Goal: Task Accomplishment & Management: Manage account settings

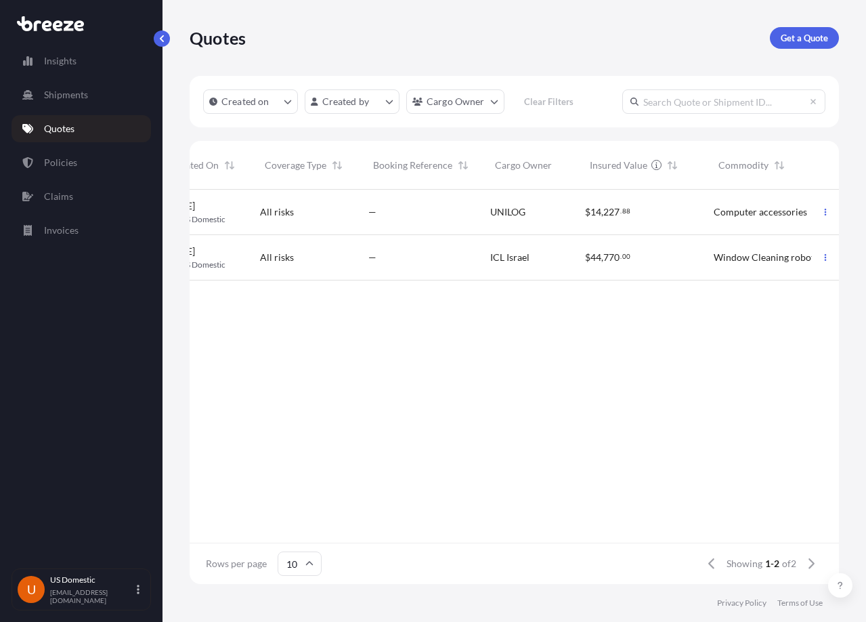
scroll to position [0, 112]
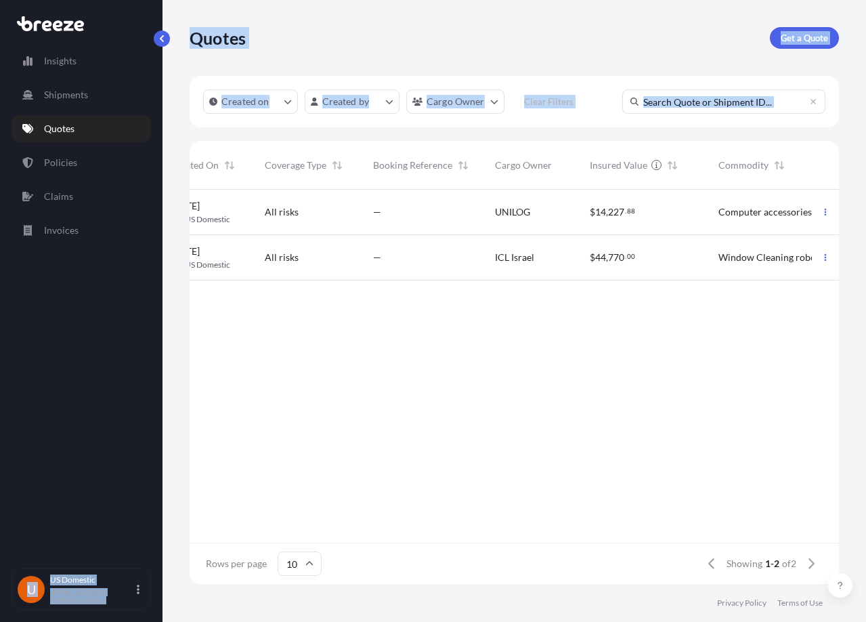
drag, startPoint x: 188, startPoint y: 368, endPoint x: 156, endPoint y: 377, distance: 32.6
click at [156, 377] on div "Insights Shipments Quotes Policies Claims Invoices U [GEOGRAPHIC_DATA] Domestic…" at bounding box center [433, 311] width 866 height 622
click at [156, 377] on div "Insights Shipments Quotes Policies Claims Invoices U [GEOGRAPHIC_DATA] Domestic…" at bounding box center [81, 311] width 163 height 622
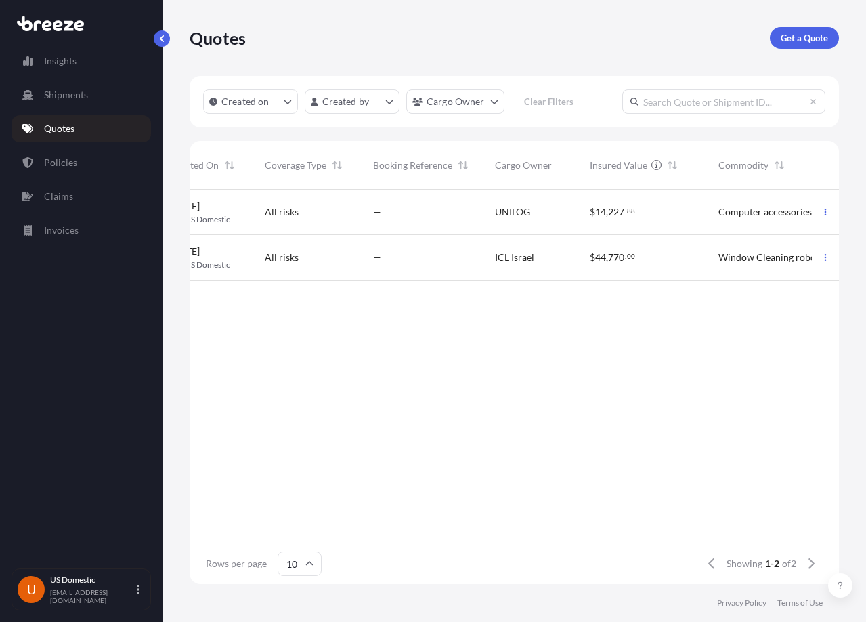
drag, startPoint x: 208, startPoint y: 381, endPoint x: 286, endPoint y: 372, distance: 78.4
click at [209, 381] on div "499271 [DATE] UD US Domestic All risks — UNILOG $ 14 , 227 . 88 Computer access…" at bounding box center [650, 366] width 1144 height 353
click at [163, 43] on button "button" at bounding box center [162, 38] width 16 height 16
drag, startPoint x: 468, startPoint y: 461, endPoint x: 525, endPoint y: 381, distance: 98.1
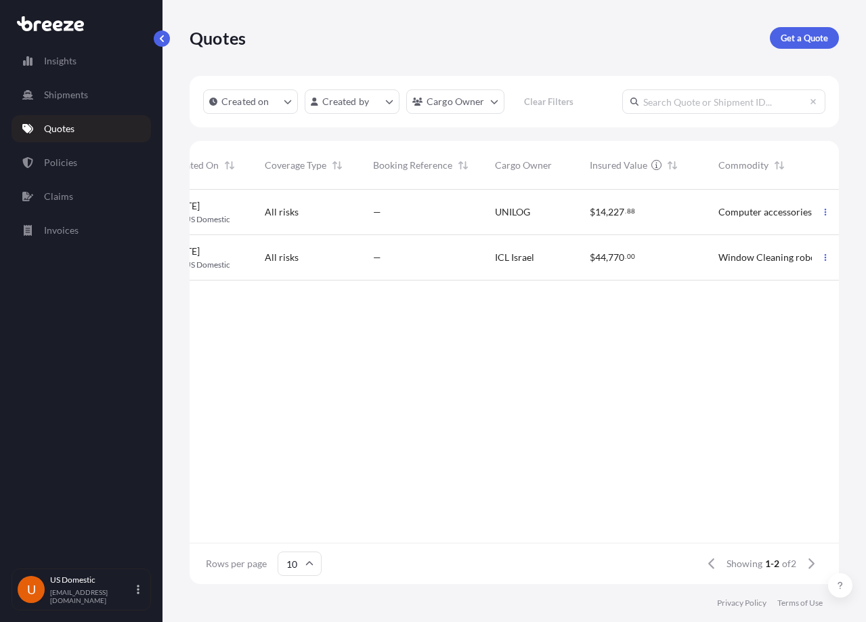
click at [468, 462] on div "499271 [DATE] UD US Domestic All risks — UNILOG $ 14 , 227 . 88 Computer access…" at bounding box center [650, 366] width 1144 height 353
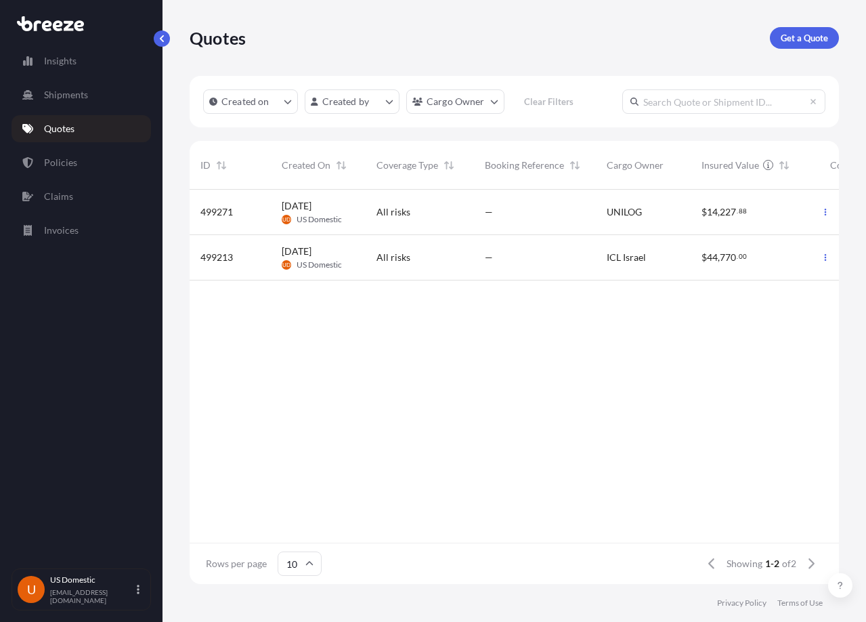
click at [320, 387] on div "499271 [DATE] UD US Domestic All risks — UNILOG $ 14 , 227 . 88 Computer access…" at bounding box center [762, 366] width 1144 height 353
click at [825, 259] on icon "button" at bounding box center [825, 257] width 8 height 8
click at [579, 267] on div "—" at bounding box center [535, 257] width 122 height 45
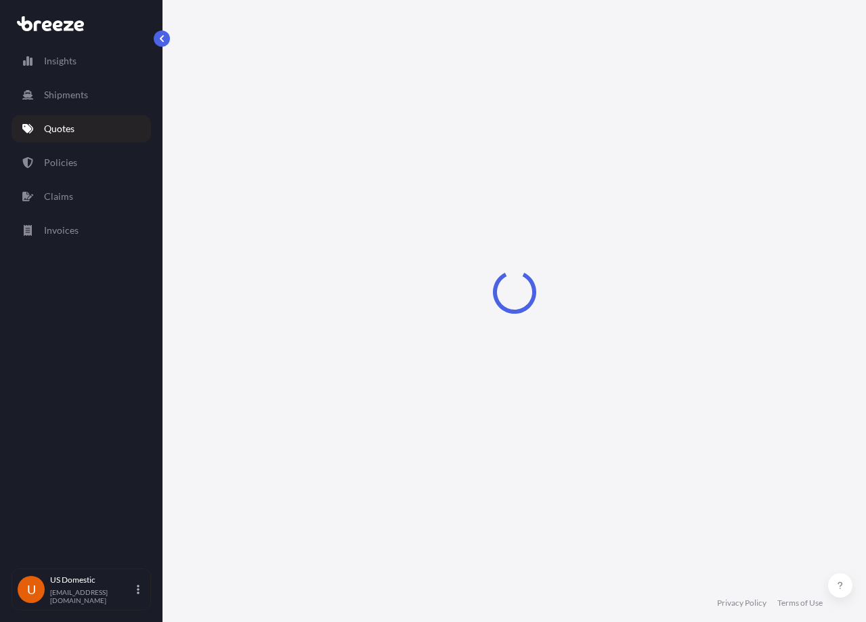
select select "Road"
select select "1"
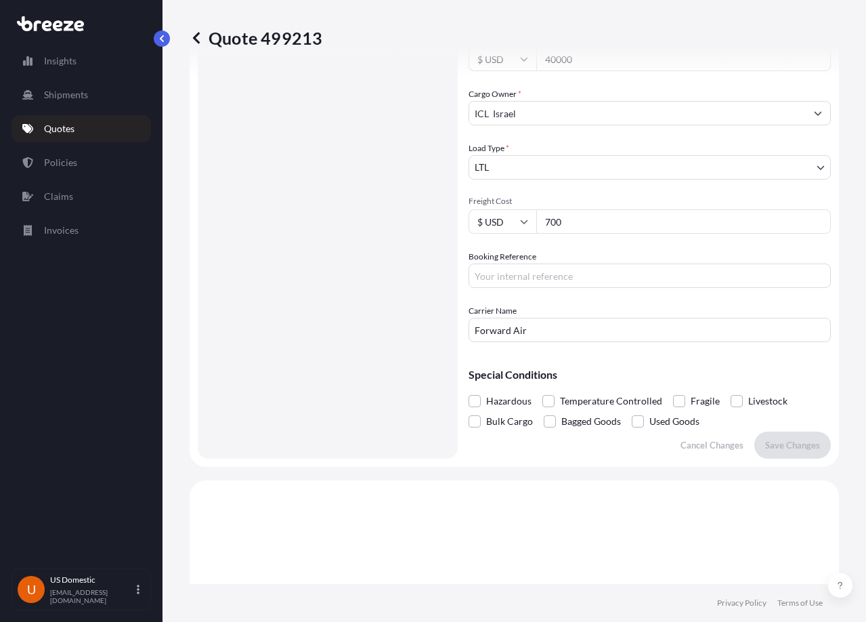
scroll to position [217, 0]
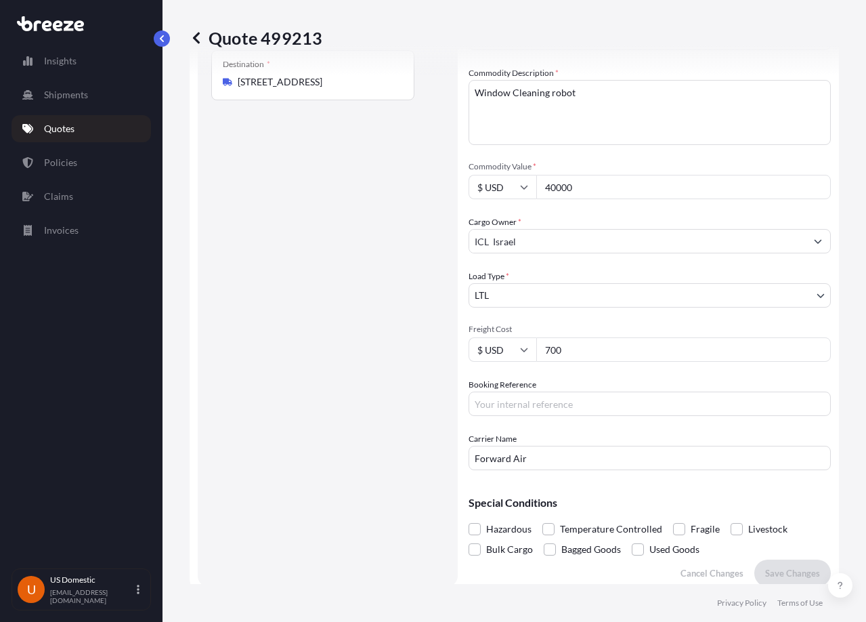
click at [618, 249] on input "ICL Israel" at bounding box center [637, 241] width 337 height 24
click at [528, 252] on input "ICL Israel" at bounding box center [637, 241] width 337 height 24
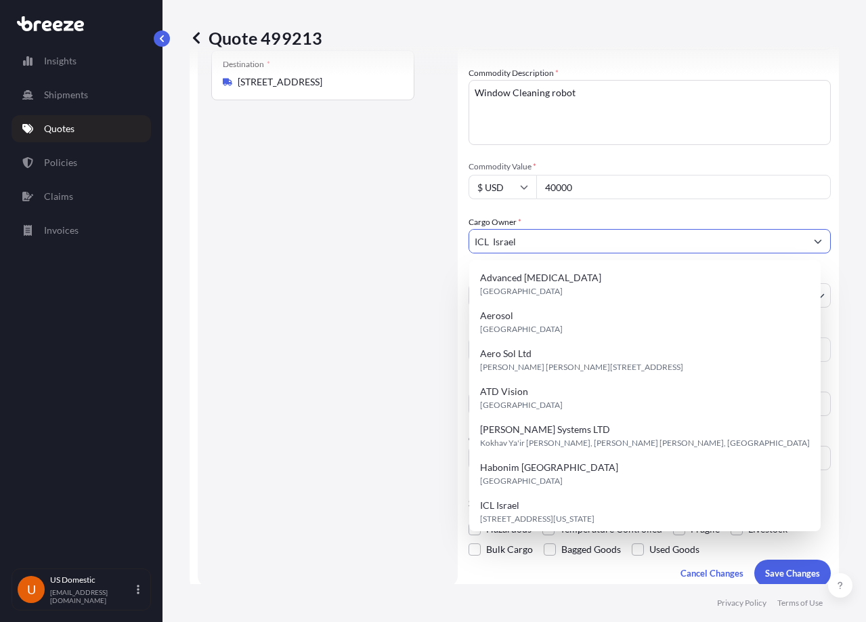
click at [528, 251] on input "ICL Israel" at bounding box center [637, 241] width 337 height 24
paste input "Skyline Robotics INC"
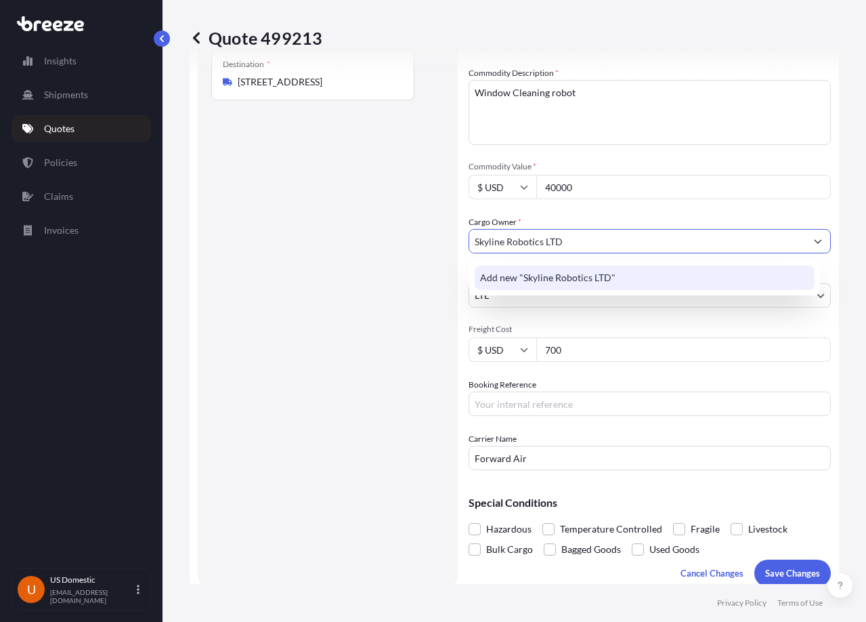
click at [499, 278] on span "Add new "Skyline Robotics LTD"" at bounding box center [547, 278] width 135 height 14
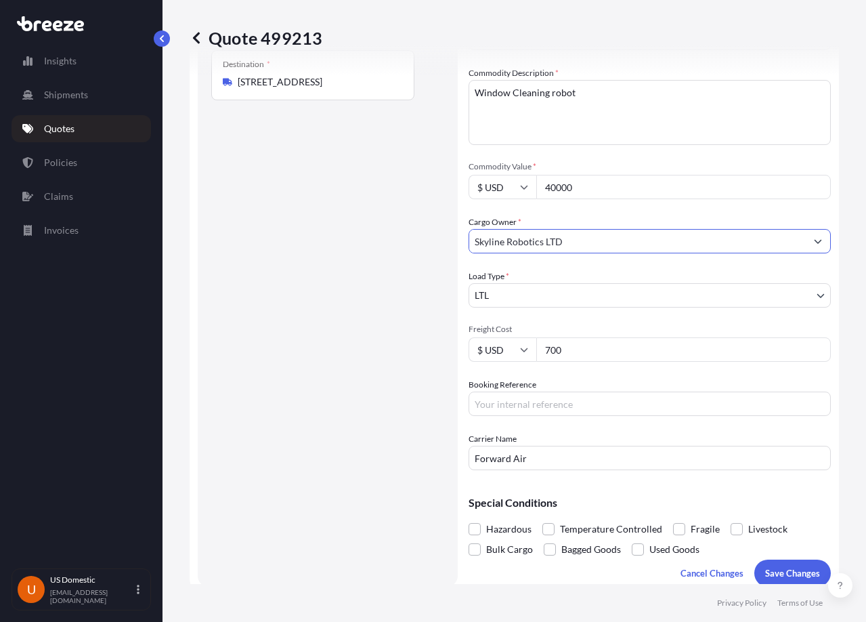
type input "Skyline Robotics LTD"
click at [384, 295] on div "Route Details Place of loading Road Road Rail Origin * [STREET_ADDRESS] Main [G…" at bounding box center [327, 227] width 233 height 692
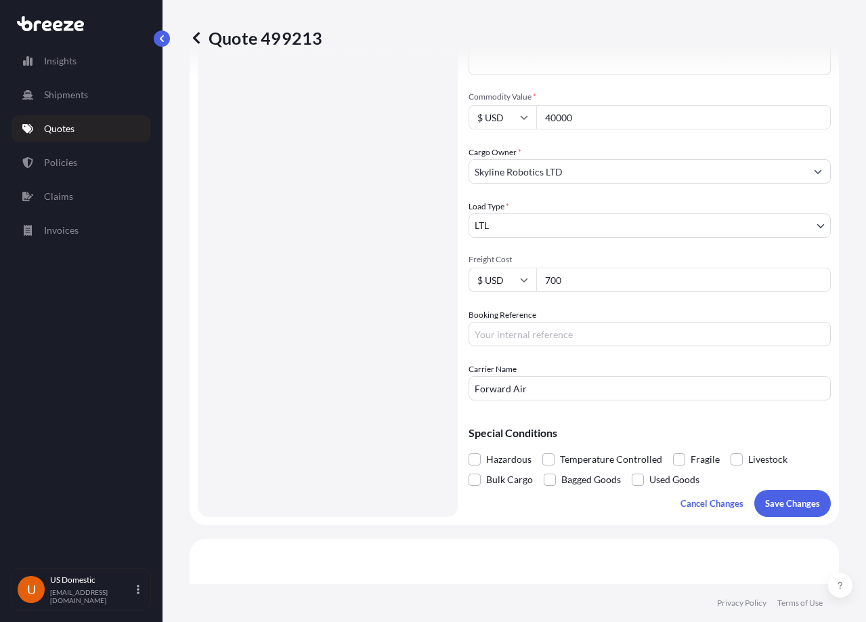
scroll to position [352, 0]
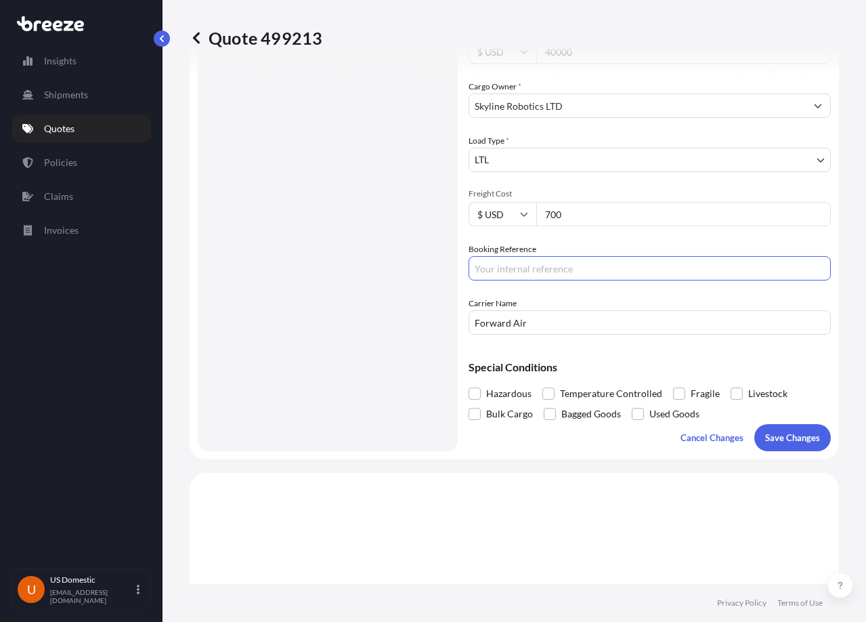
click at [533, 269] on input "Booking Reference" at bounding box center [650, 268] width 362 height 24
click at [542, 272] on input "Booking Reference" at bounding box center [650, 268] width 362 height 24
paste input "DO10810"
type input "DO10810"
click at [291, 393] on div "Route Details Place of loading Road Road Rail Origin * [STREET_ADDRESS] Main [G…" at bounding box center [327, 91] width 233 height 692
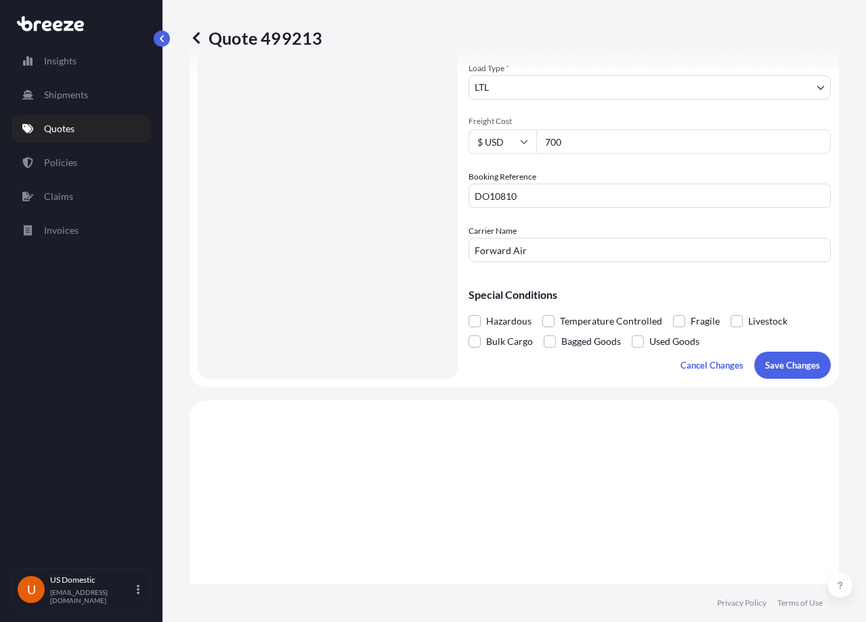
scroll to position [406, 0]
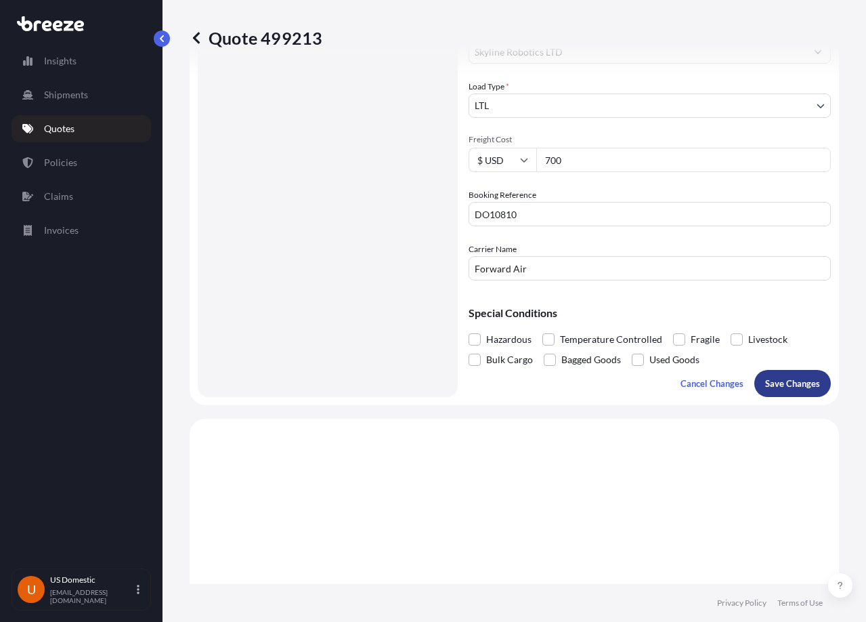
click at [799, 378] on p "Save Changes" at bounding box center [792, 383] width 55 height 14
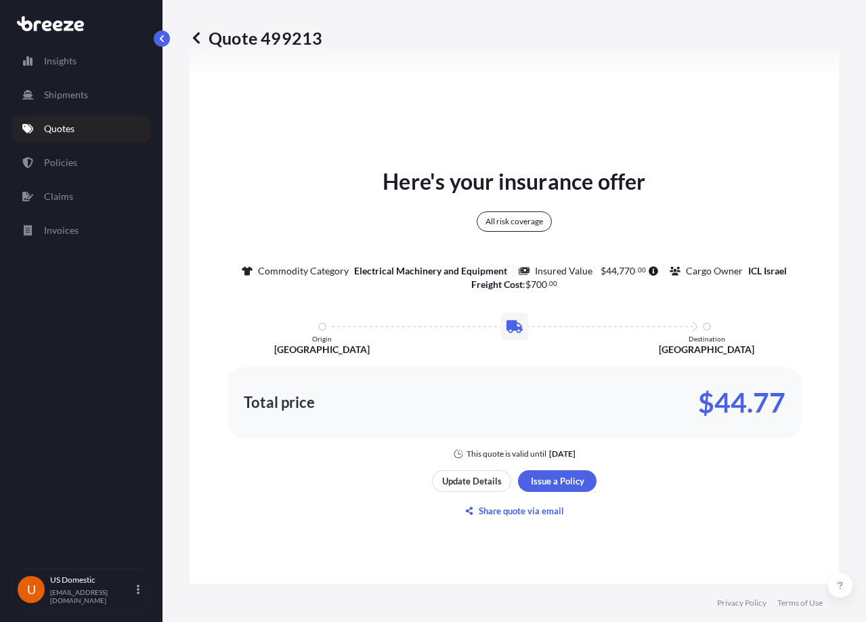
select select "Road"
select select "1"
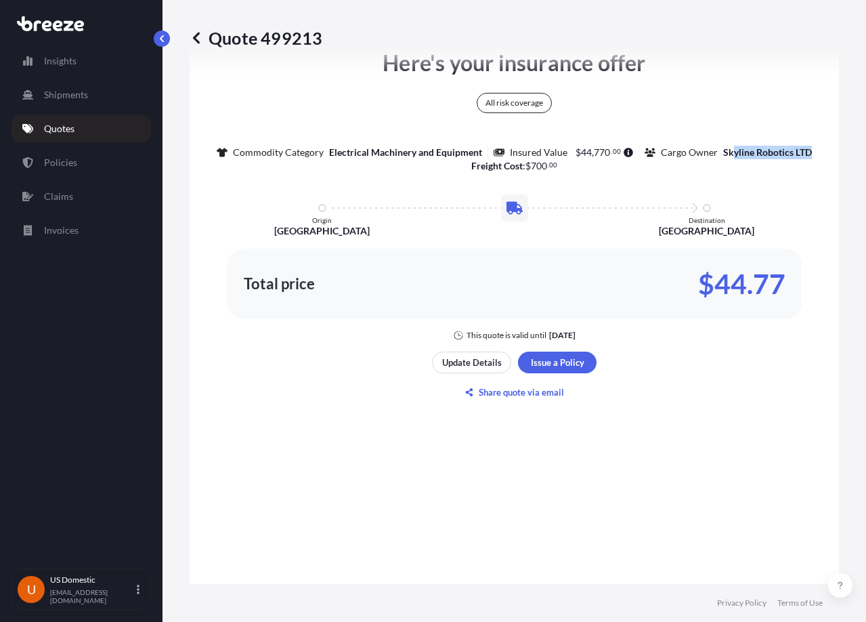
drag, startPoint x: 726, startPoint y: 153, endPoint x: 835, endPoint y: 155, distance: 109.0
click at [835, 155] on div "Quote 499213 Route Details Place of loading Road Road Rail Origin * [STREET_ADD…" at bounding box center [515, 292] width 704 height 584
click at [789, 190] on div "Here's your insurance offer All risk coverage Commodity Category Electrical Mac…" at bounding box center [514, 194] width 611 height 294
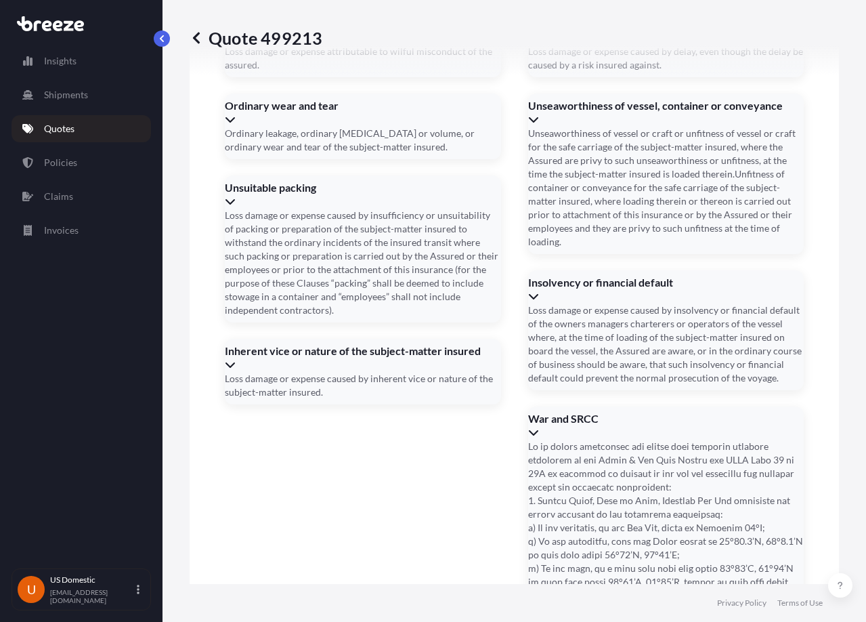
scroll to position [2773, 0]
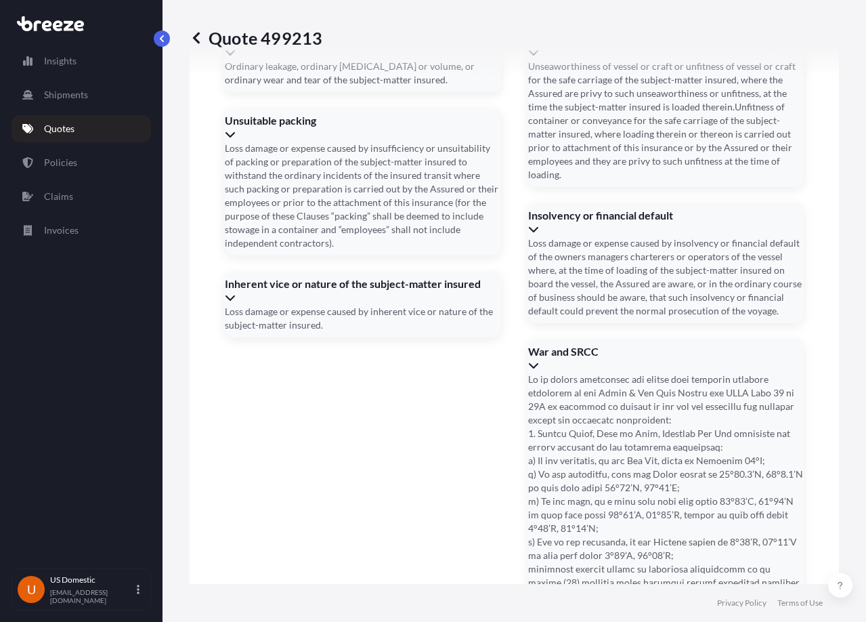
scroll to position [2840, 0]
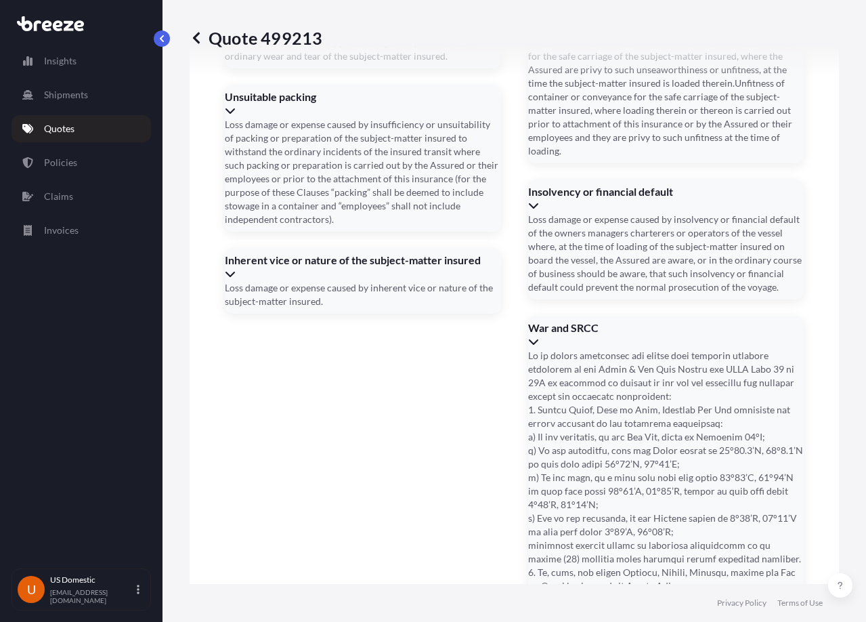
paste input "DO10810"
type input "DO10810"
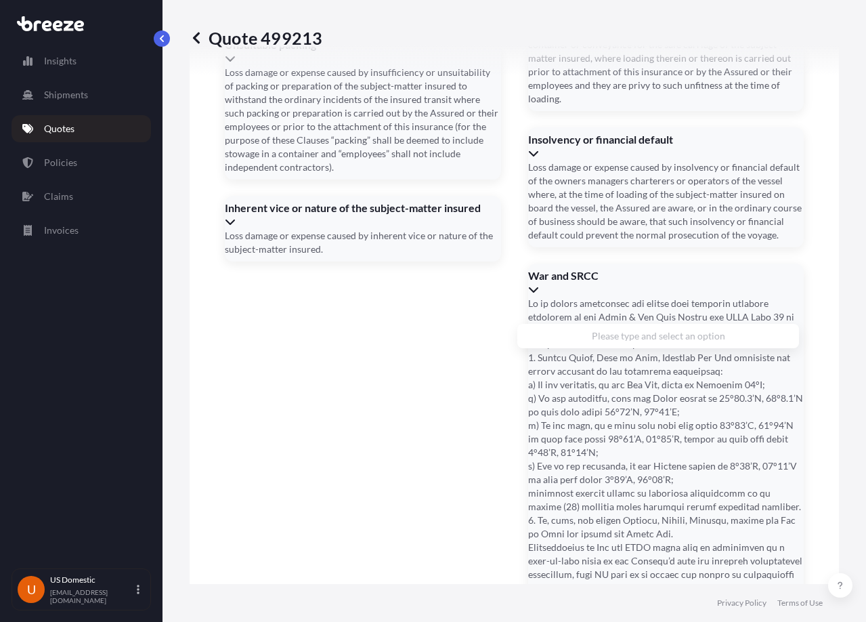
paste input "GREENWORK KIBBUTZ YAKUM 6097200 [GEOGRAPHIC_DATA]"
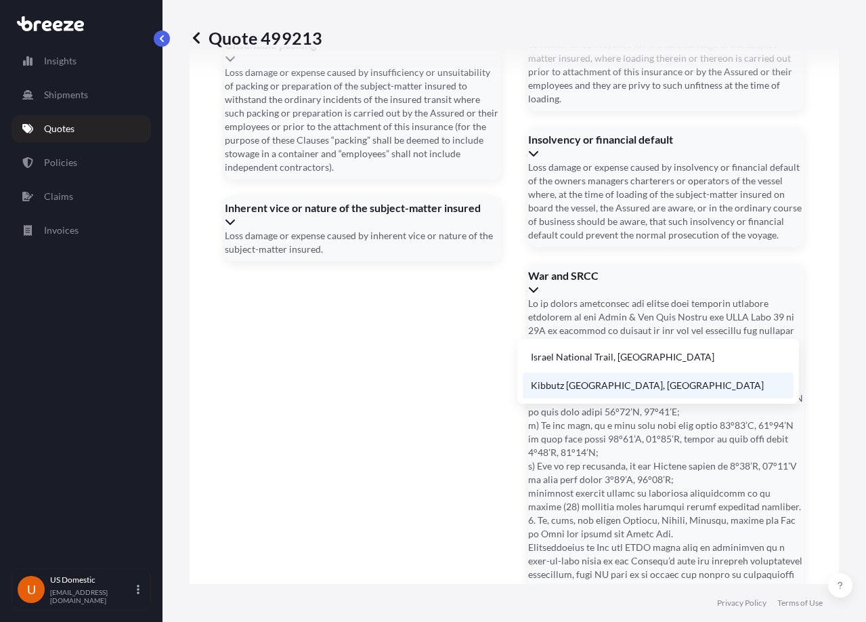
click at [673, 376] on li "Kibbutz [GEOGRAPHIC_DATA], [GEOGRAPHIC_DATA]" at bounding box center [658, 385] width 271 height 26
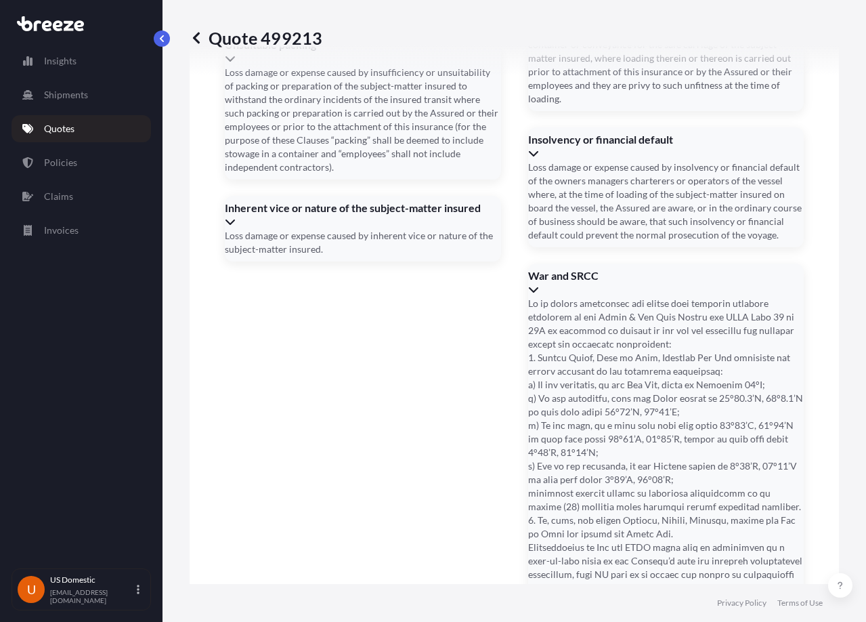
type input "[GEOGRAPHIC_DATA], [GEOGRAPHIC_DATA]"
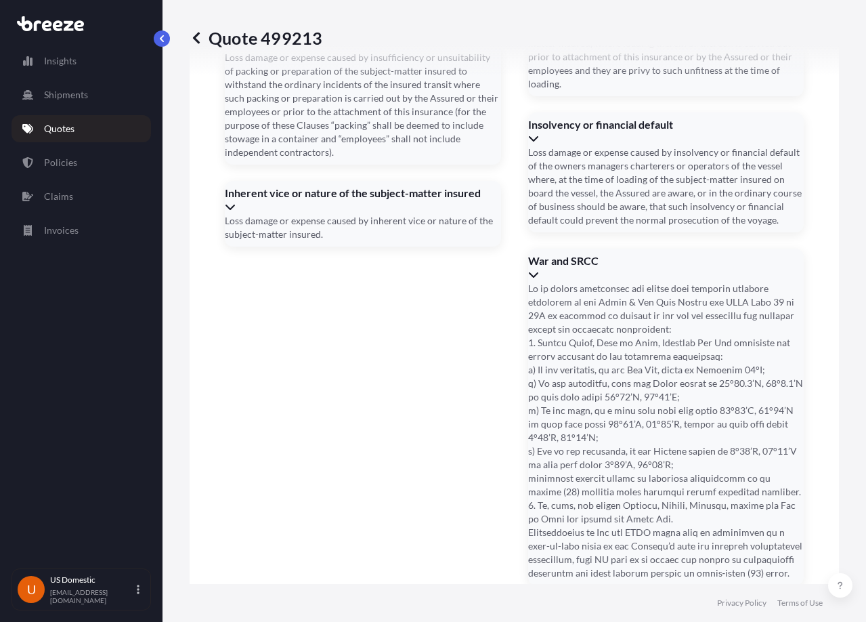
scroll to position [2893, 0]
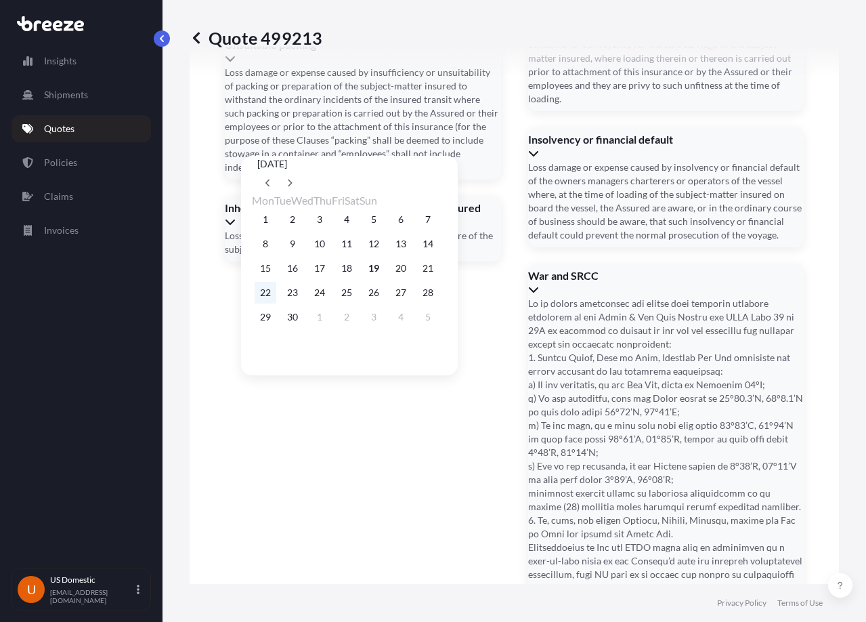
click at [267, 297] on button "22" at bounding box center [266, 293] width 22 height 22
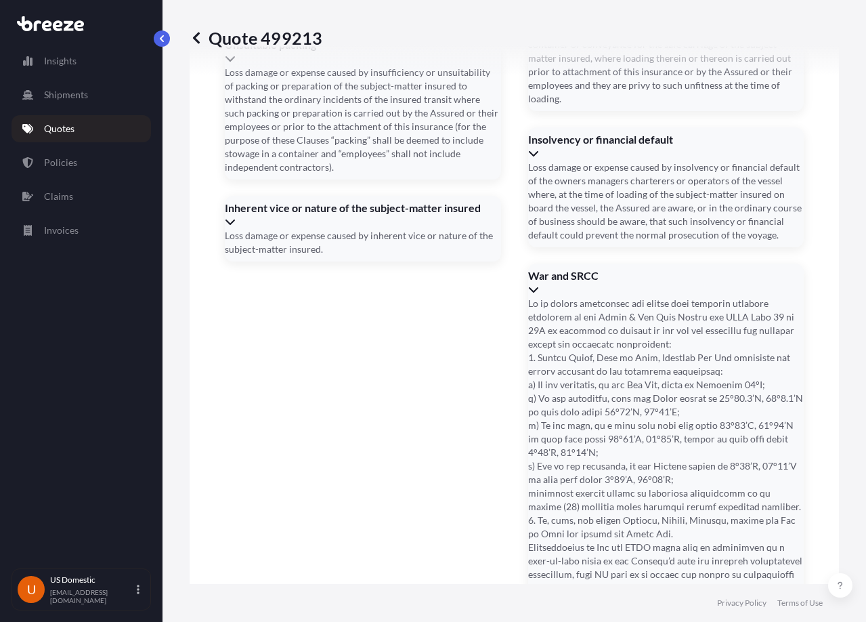
type input "[DATE]"
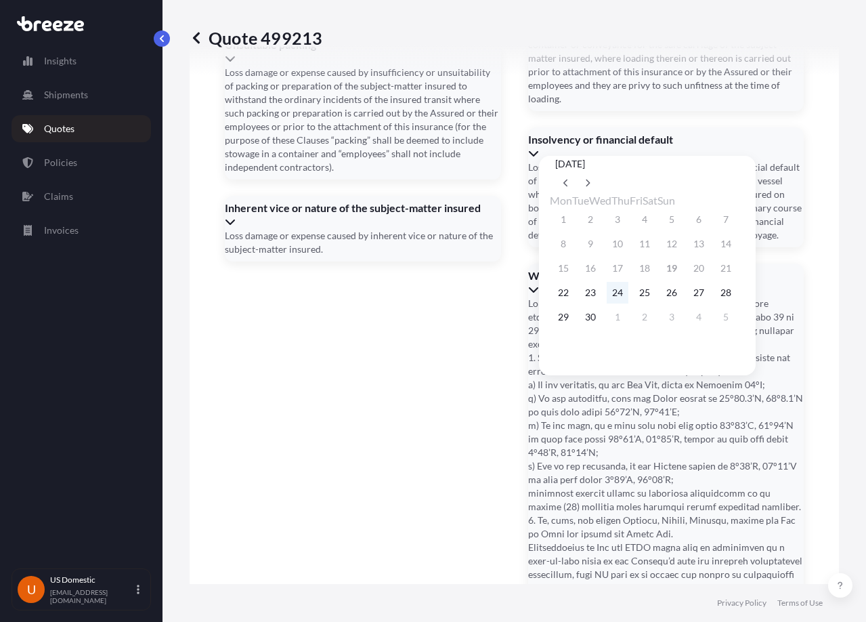
click at [628, 296] on button "24" at bounding box center [618, 293] width 22 height 22
type input "[DATE]"
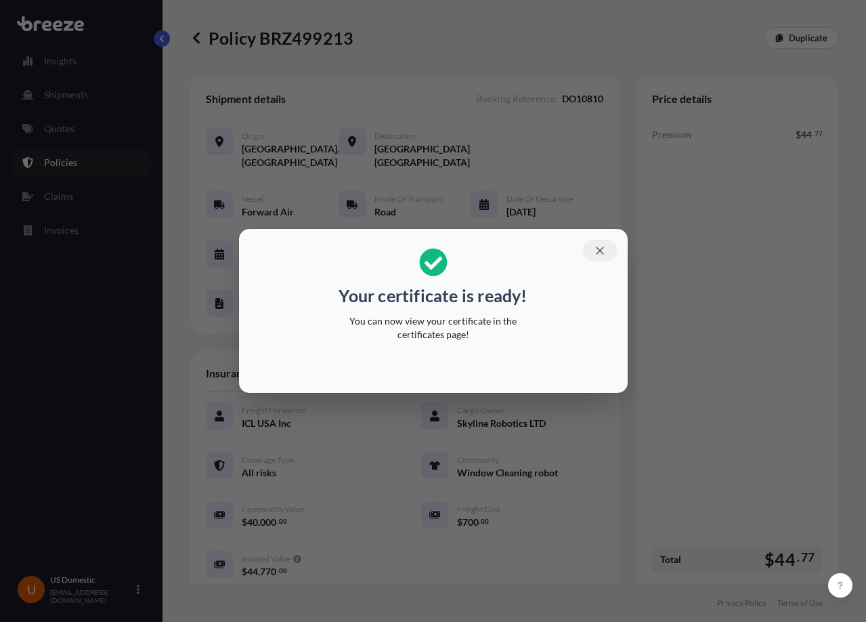
click at [597, 249] on icon "button" at bounding box center [600, 250] width 12 height 12
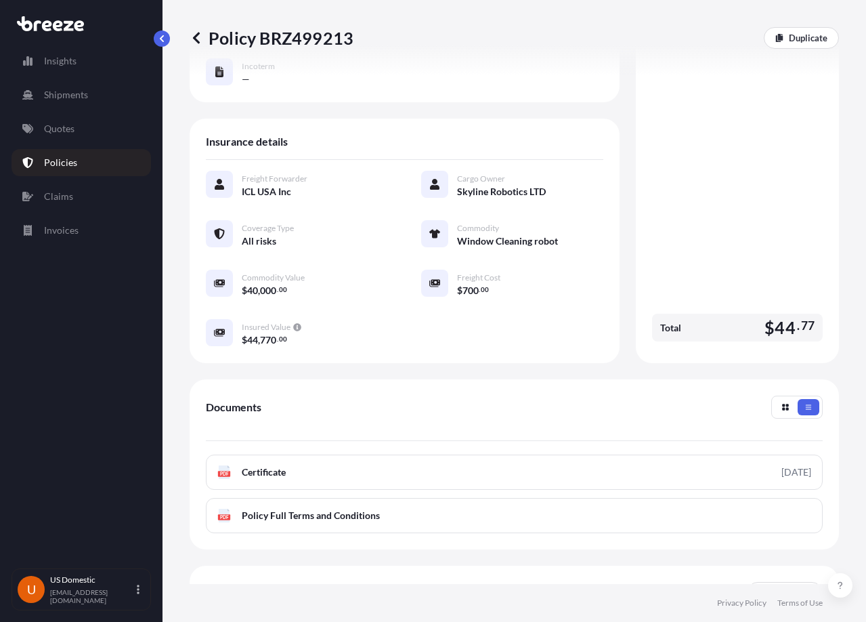
scroll to position [341, 0]
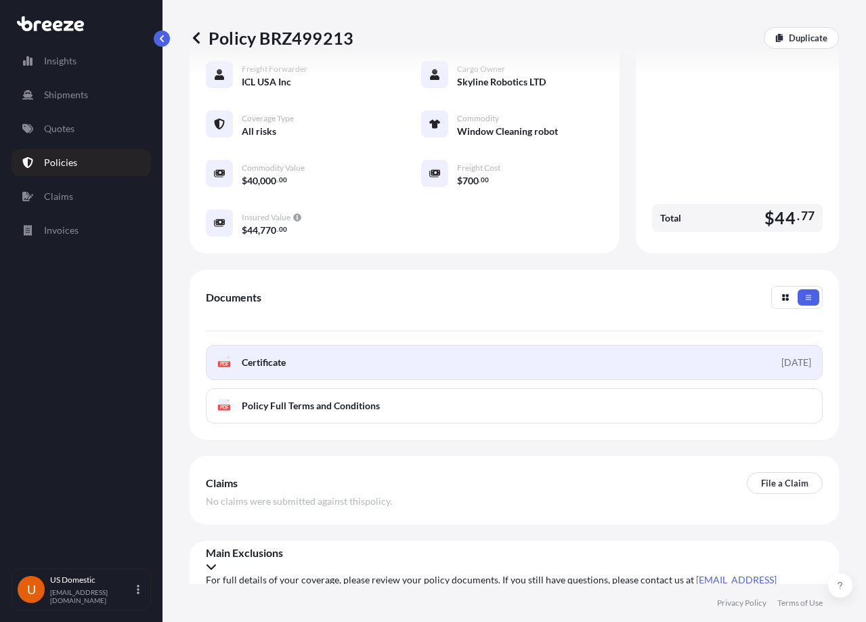
click at [419, 371] on link "PDF Certificate [DATE]" at bounding box center [514, 362] width 617 height 35
